Goal: Find specific page/section: Find specific page/section

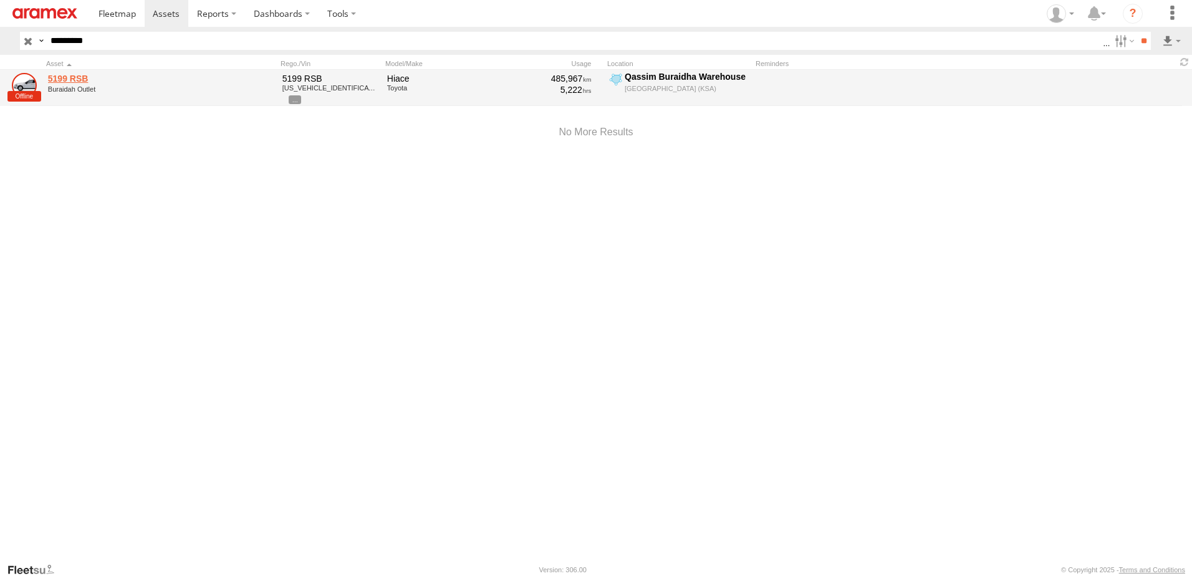
click at [72, 78] on link "5199 RSB" at bounding box center [133, 78] width 171 height 11
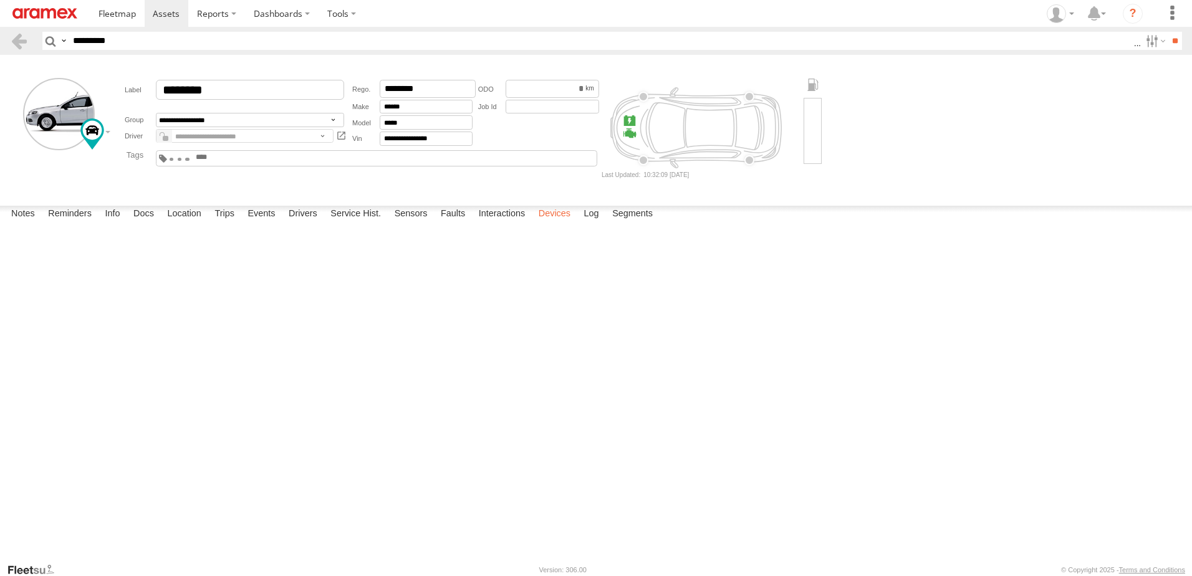
click at [558, 223] on label "Devices" at bounding box center [554, 214] width 44 height 17
click at [0, 0] on link "353635119673677" at bounding box center [0, 0] width 0 height 0
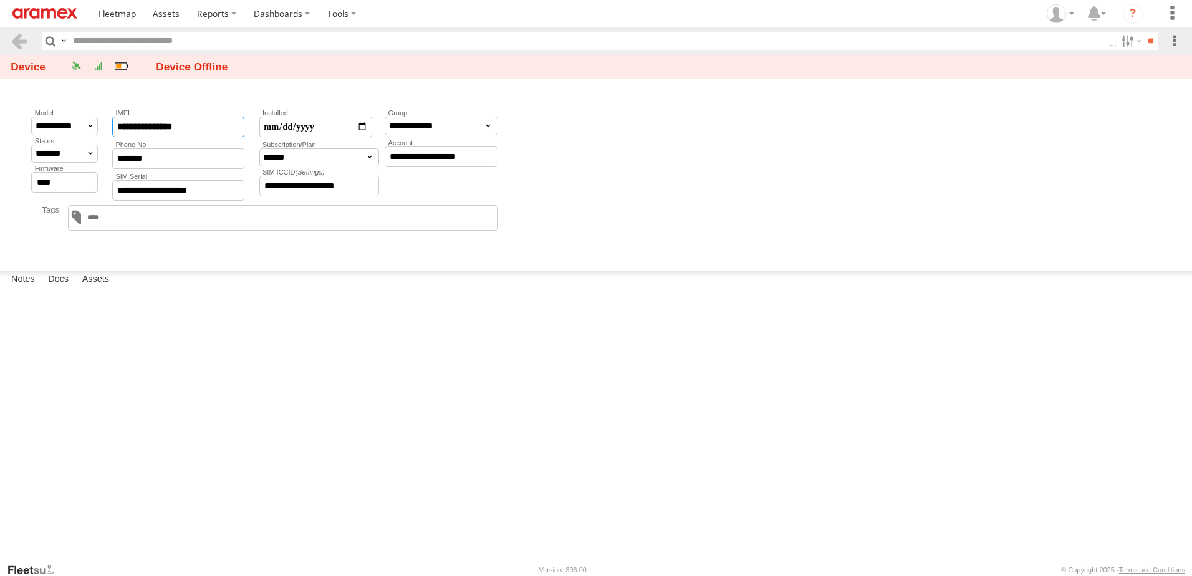
drag, startPoint x: 205, startPoint y: 128, endPoint x: 88, endPoint y: 130, distance: 116.5
click at [88, 130] on div "**********" at bounding box center [266, 154] width 474 height 95
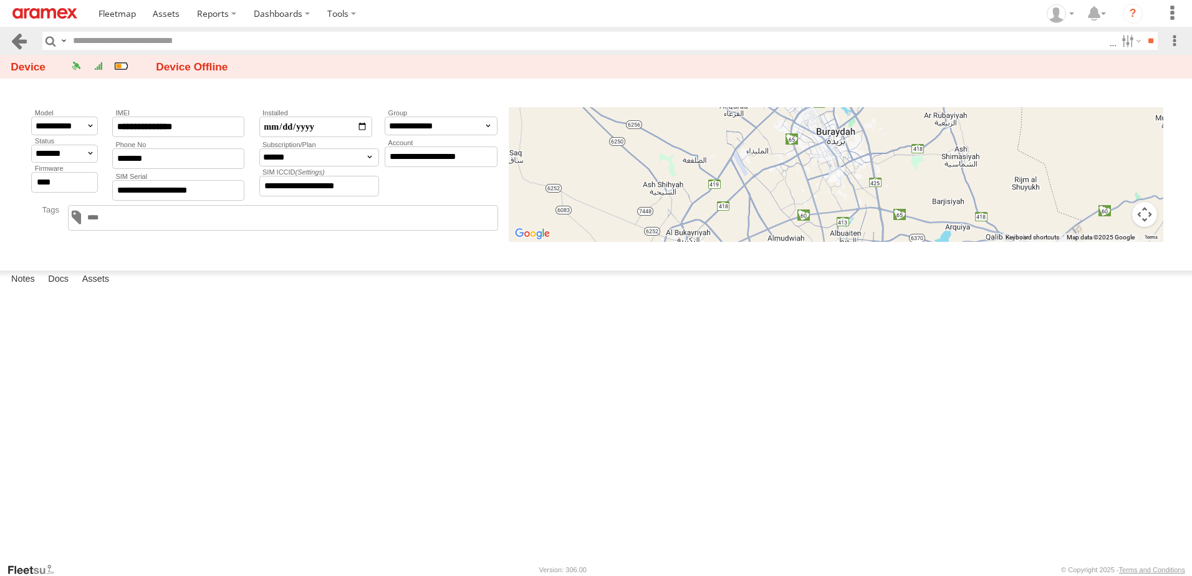
click at [14, 41] on link at bounding box center [19, 41] width 18 height 18
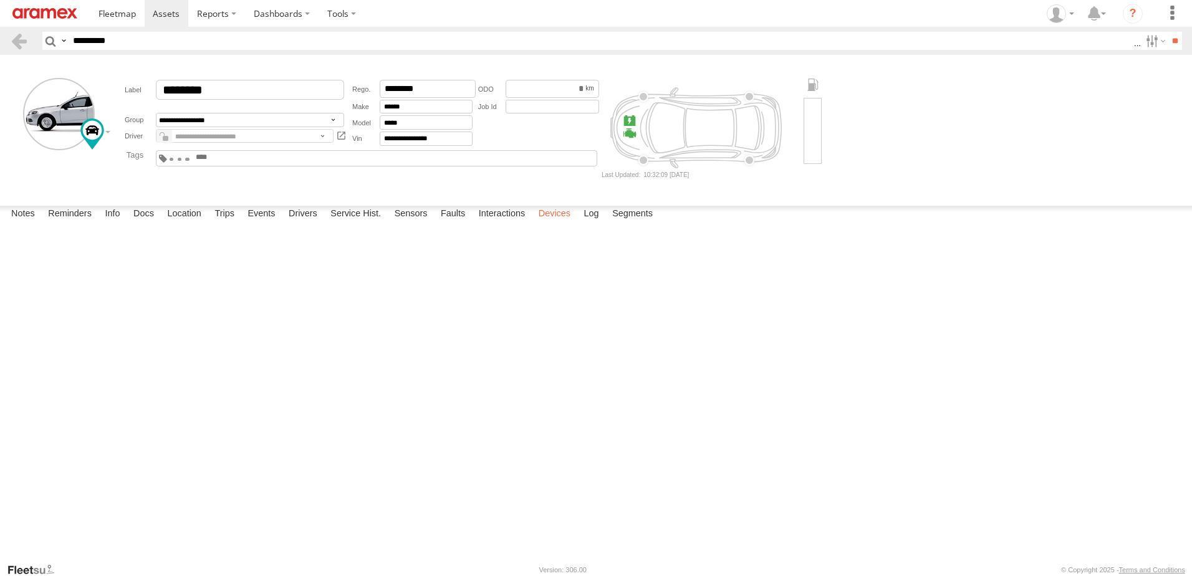
drag, startPoint x: 552, startPoint y: 550, endPoint x: 543, endPoint y: 549, distance: 9.4
click at [551, 223] on label "Devices" at bounding box center [554, 214] width 44 height 17
